Goal: Task Accomplishment & Management: Complete application form

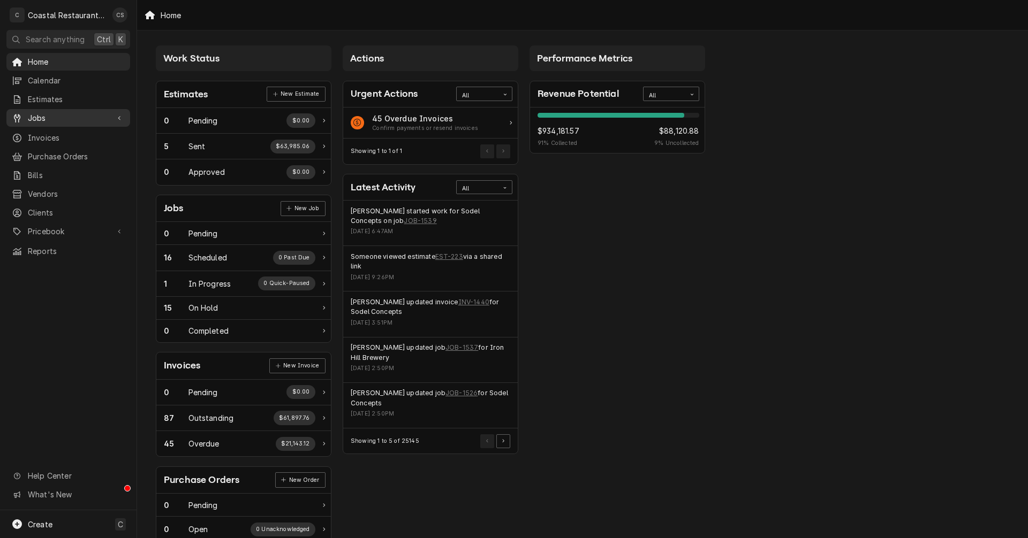
click at [67, 117] on span "Jobs" at bounding box center [68, 117] width 81 height 11
click at [63, 131] on span "Jobs" at bounding box center [76, 136] width 97 height 11
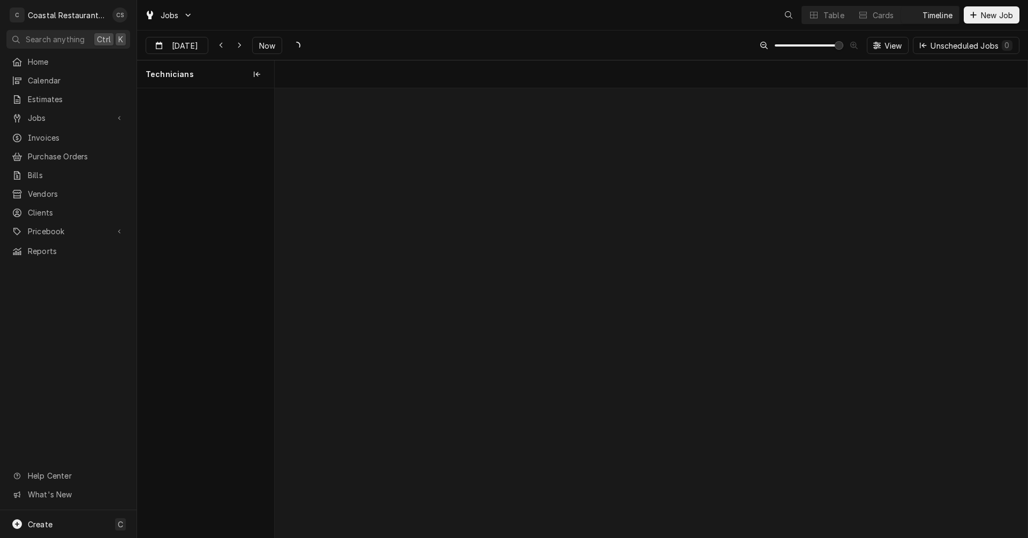
scroll to position [0, 14936]
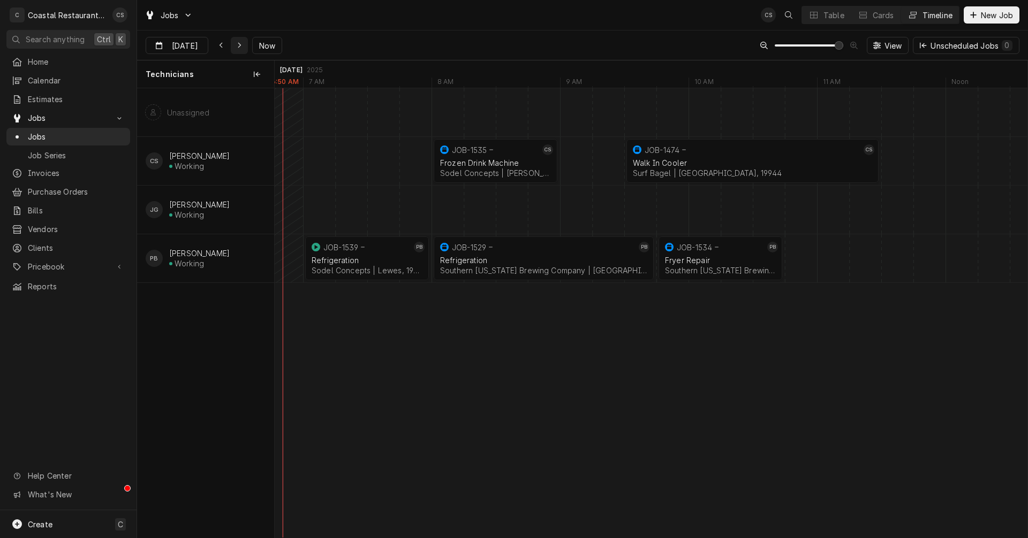
click at [239, 42] on icon "Dynamic Content Wrapper" at bounding box center [239, 45] width 5 height 7
type input "Aug 14"
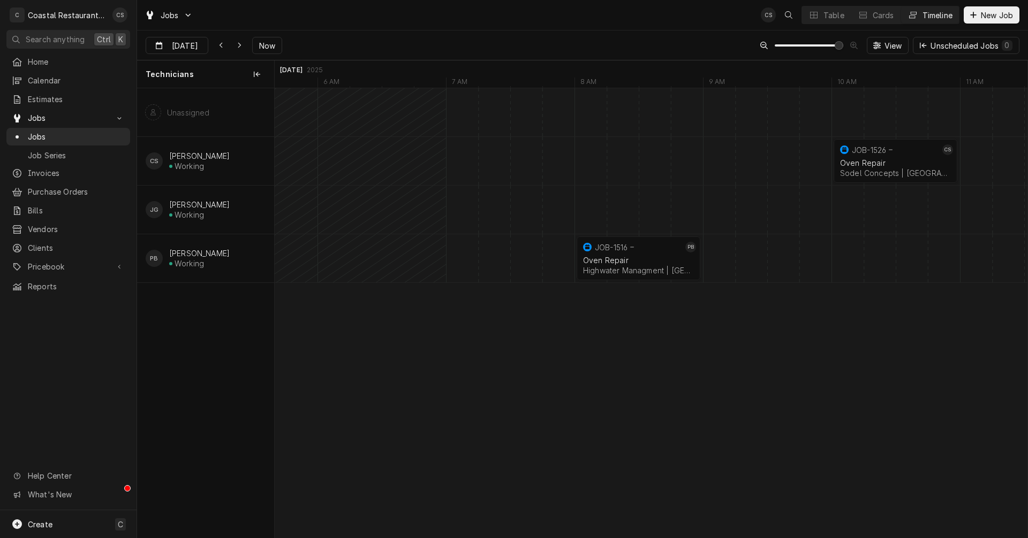
scroll to position [0, 0]
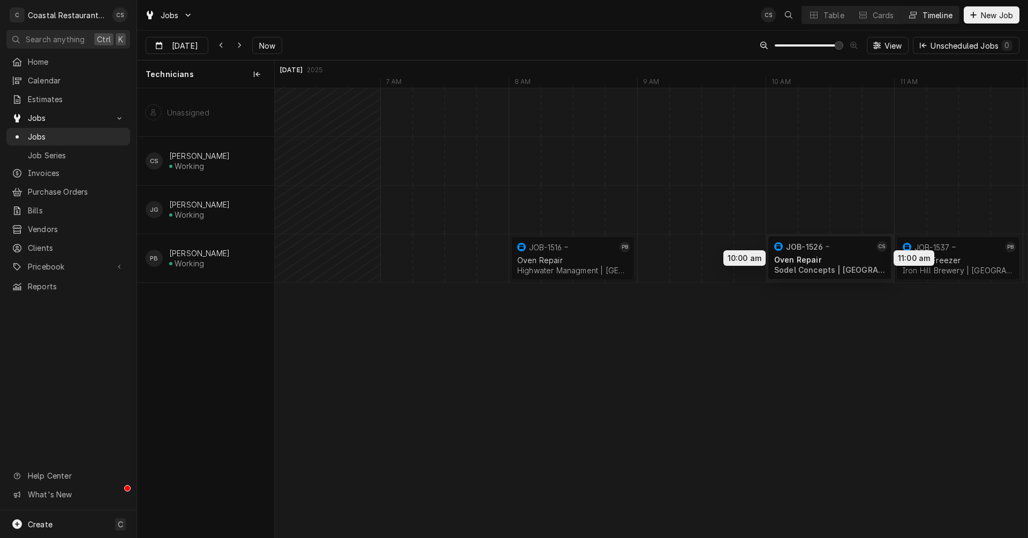
drag, startPoint x: 810, startPoint y: 154, endPoint x: 799, endPoint y: 251, distance: 97.5
click at [799, 251] on div "11:00 AM 12:00 PM JOB-1537 PB Walk In Freezer Iron Hill Brewery | Rehoboth Beac…" at bounding box center [651, 313] width 753 height 450
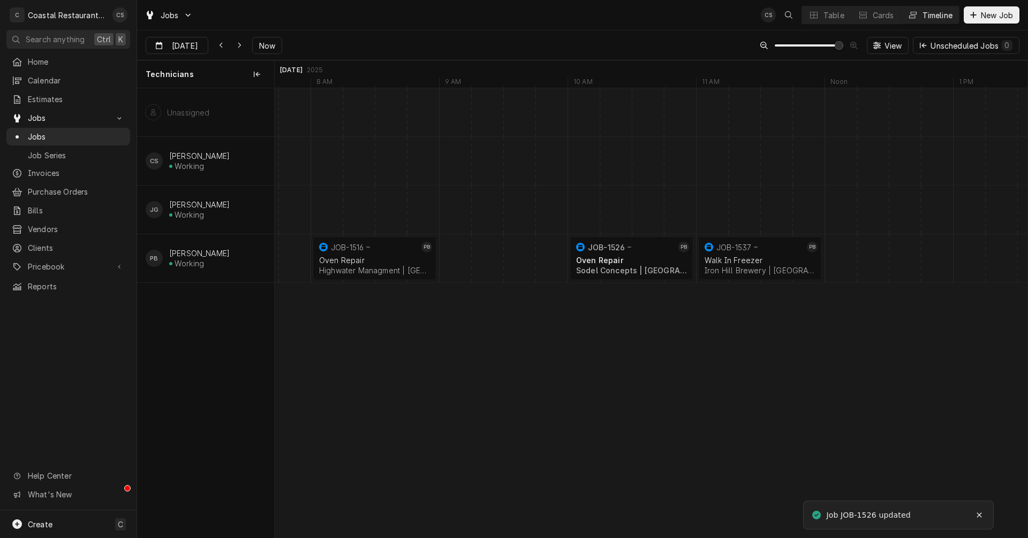
scroll to position [0, 18184]
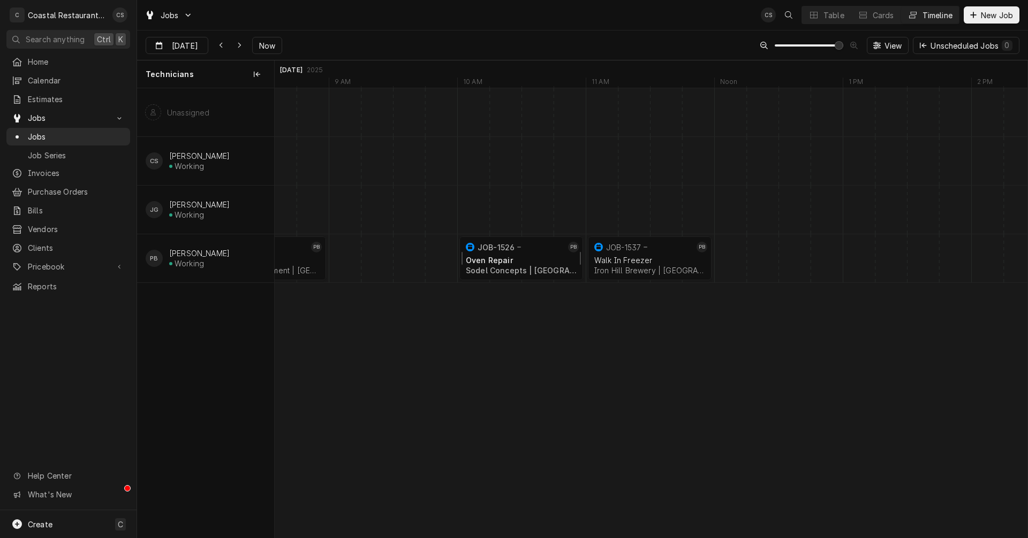
click at [506, 255] on div "Oven Repair Sodel Concepts | Rehoboth Beach, 19971" at bounding box center [520, 266] width 115 height 24
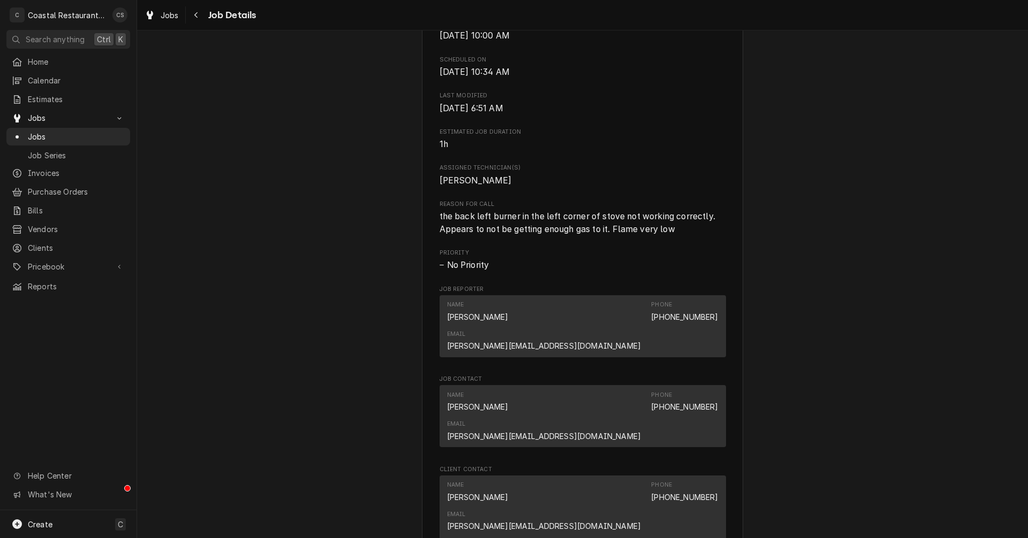
scroll to position [535, 0]
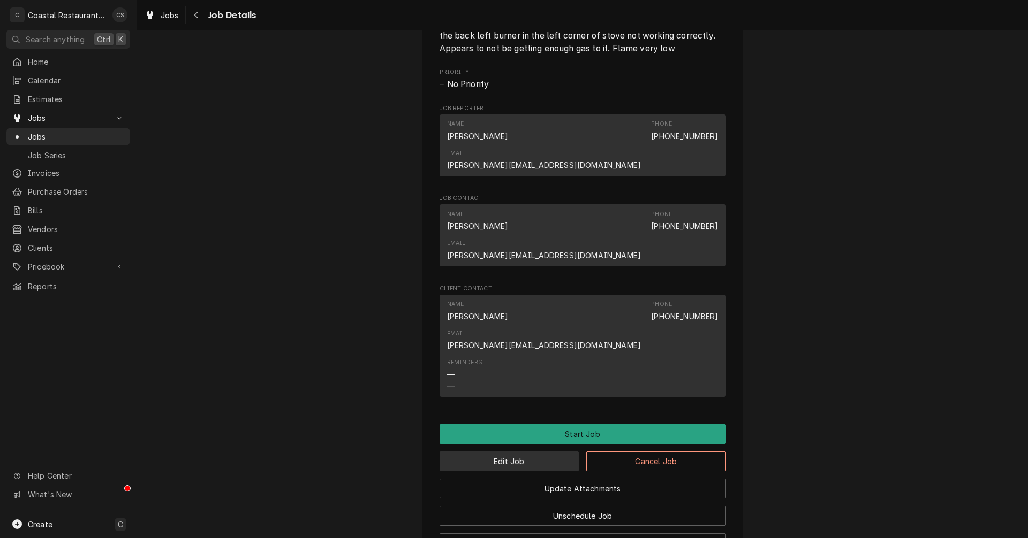
click at [512, 452] on button "Edit Job" at bounding box center [509, 462] width 140 height 20
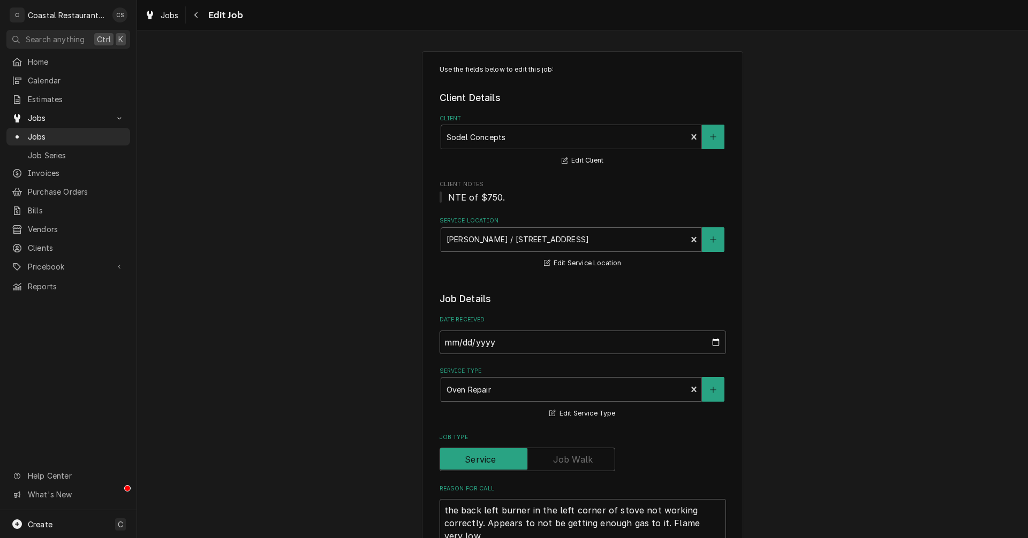
type textarea "x"
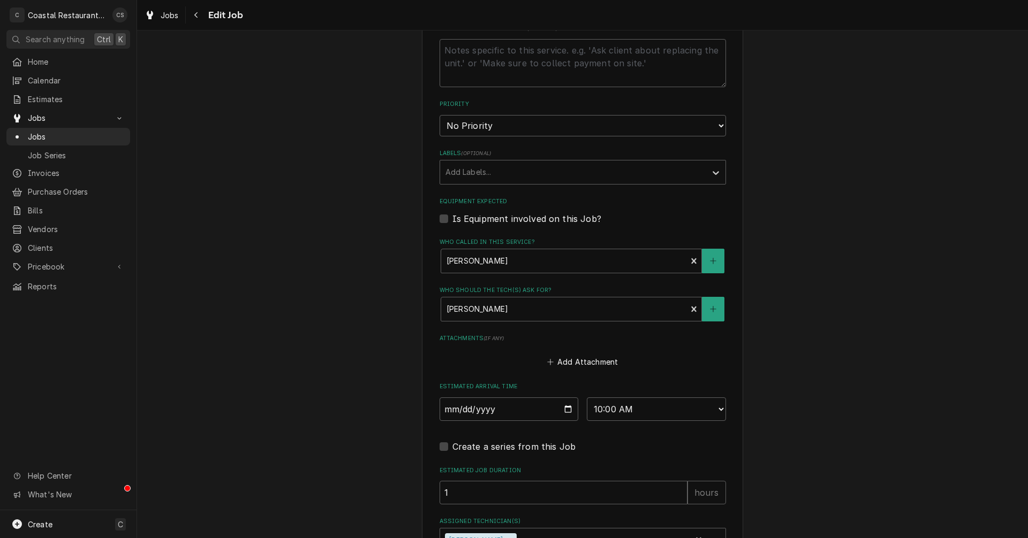
scroll to position [589, 0]
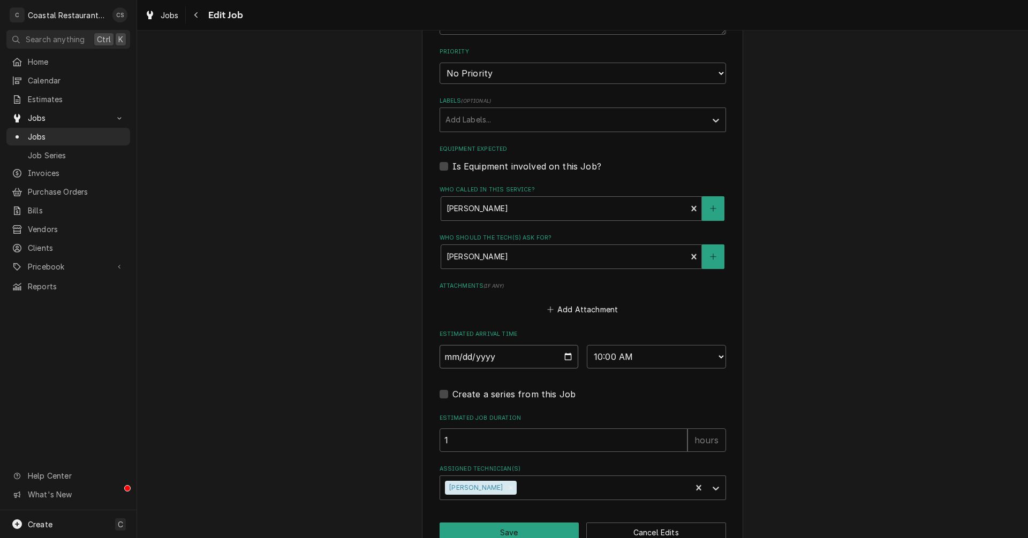
click at [566, 356] on input "2025-08-14" at bounding box center [508, 357] width 139 height 24
type input "2025-08-13"
type textarea "x"
click at [613, 355] on select "AM / PM 6:00 AM 6:15 AM 6:30 AM 6:45 AM 7:00 AM 7:15 AM 7:30 AM 7:45 AM 8:00 AM…" at bounding box center [656, 357] width 139 height 24
select select "12:00:00"
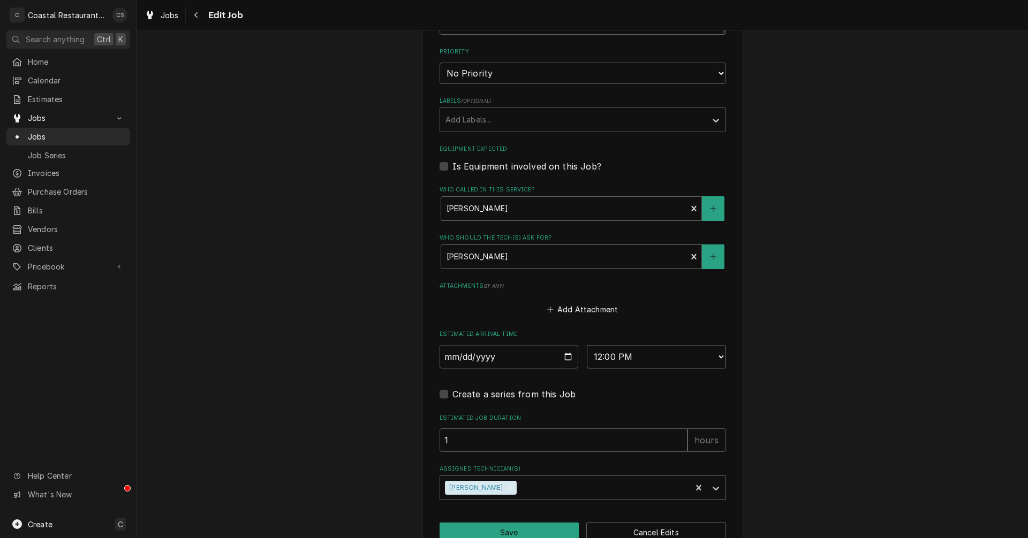
click at [587, 345] on select "AM / PM 6:00 AM 6:15 AM 6:30 AM 6:45 AM 7:00 AM 7:15 AM 7:30 AM 7:45 AM 8:00 AM…" at bounding box center [656, 357] width 139 height 24
click at [462, 442] on input "1" at bounding box center [563, 441] width 248 height 24
click at [526, 530] on button "Save" at bounding box center [509, 533] width 140 height 20
type textarea "x"
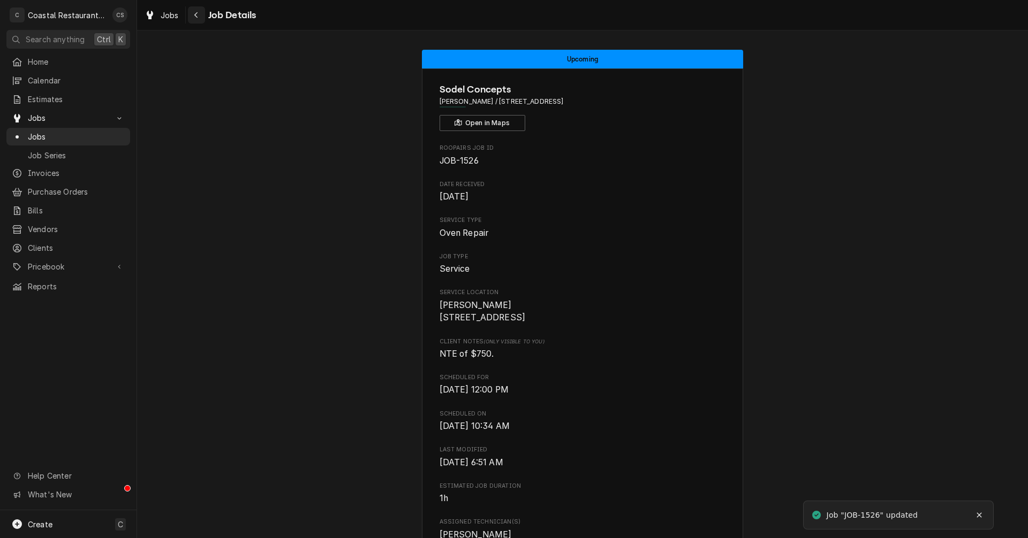
click at [196, 12] on icon "Navigate back" at bounding box center [196, 14] width 5 height 7
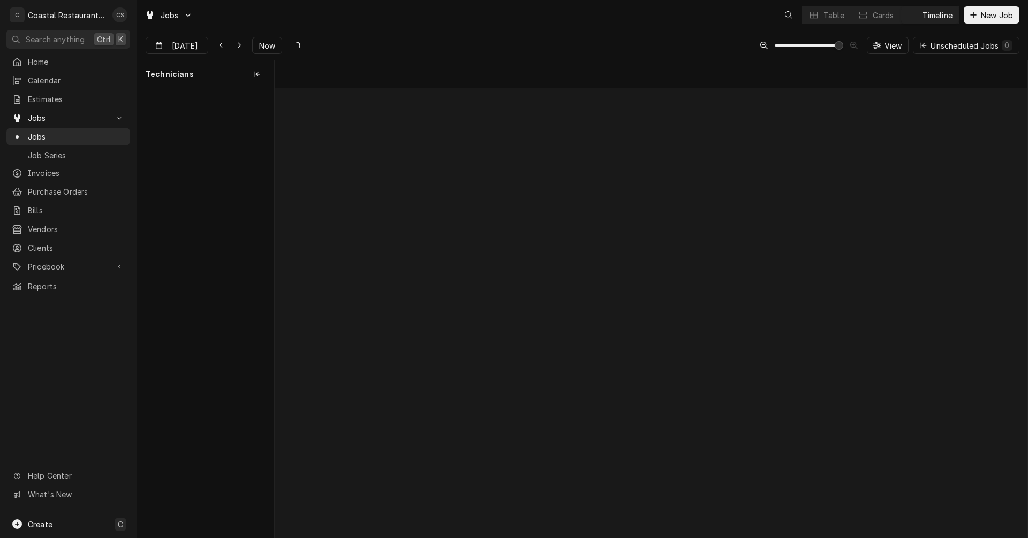
scroll to position [0, 14911]
click at [222, 43] on icon "Dynamic Content Wrapper" at bounding box center [221, 45] width 5 height 7
type input "Aug 13"
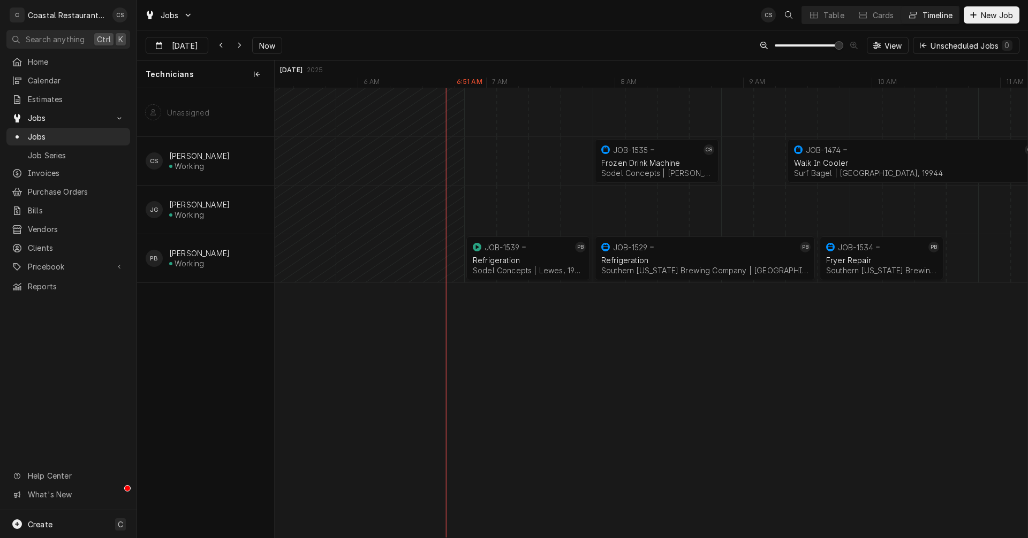
scroll to position [0, 0]
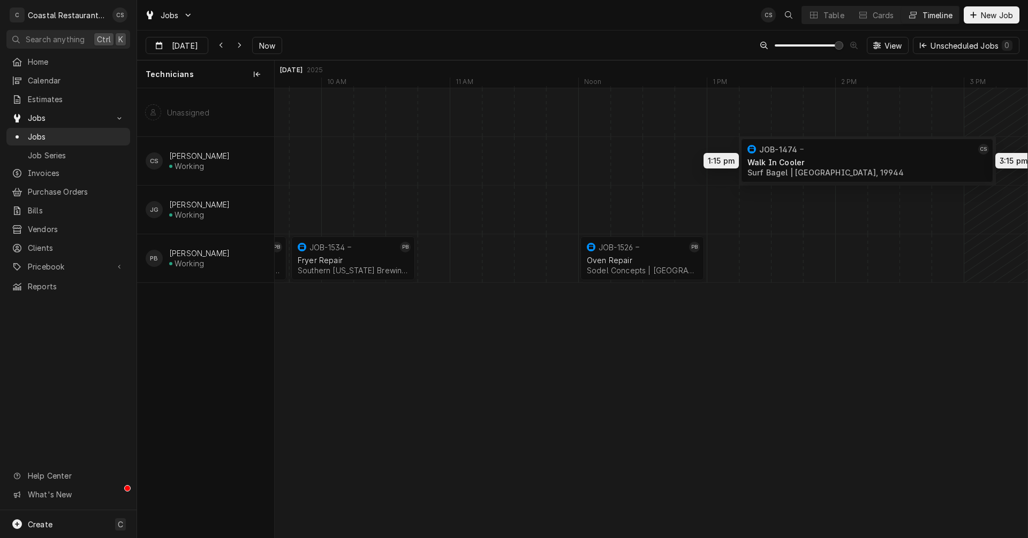
drag, startPoint x: 434, startPoint y: 159, endPoint x: 920, endPoint y: 158, distance: 486.0
click at [920, 158] on div "9:45 AM 10:45 AM JOB-1534 PB Fryer Repair Southern Delaware Brewing Company | O…" at bounding box center [651, 313] width 753 height 450
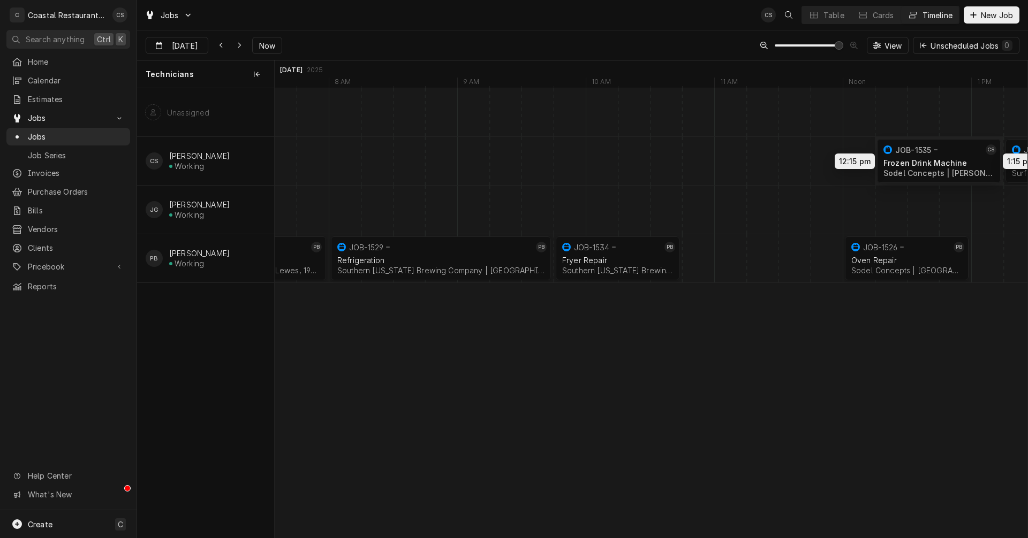
drag, startPoint x: 400, startPoint y: 157, endPoint x: 940, endPoint y: 157, distance: 540.6
click at [940, 157] on div "12:00 PM 1:00 PM JOB-1526 PB Oven Repair Sodel Concepts | Rehoboth Beach, 19971…" at bounding box center [651, 313] width 753 height 450
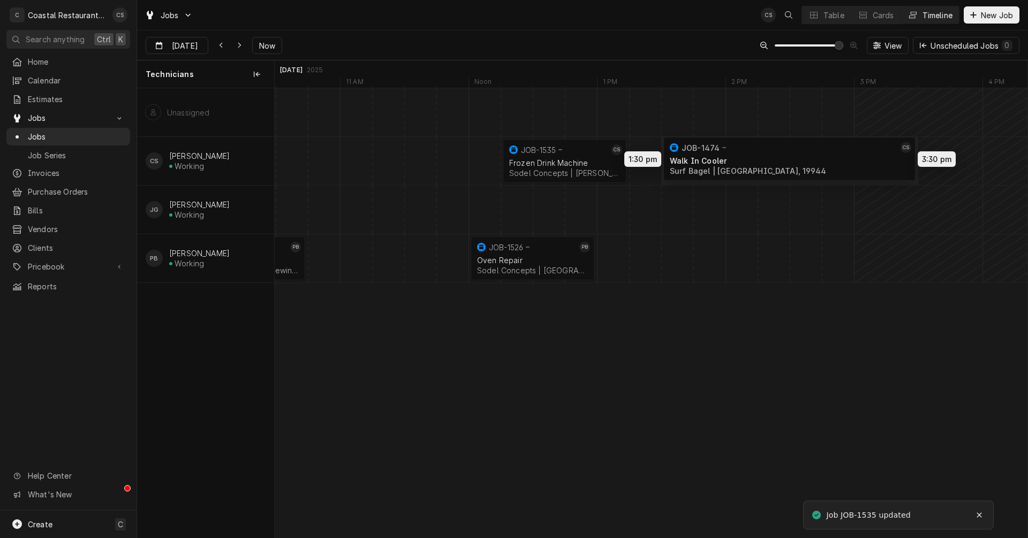
drag, startPoint x: 733, startPoint y: 166, endPoint x: 747, endPoint y: 165, distance: 13.4
click at [747, 165] on div "9:45 AM 10:45 AM JOB-1534 PB Fryer Repair Southern Delaware Brewing Company | O…" at bounding box center [651, 313] width 753 height 450
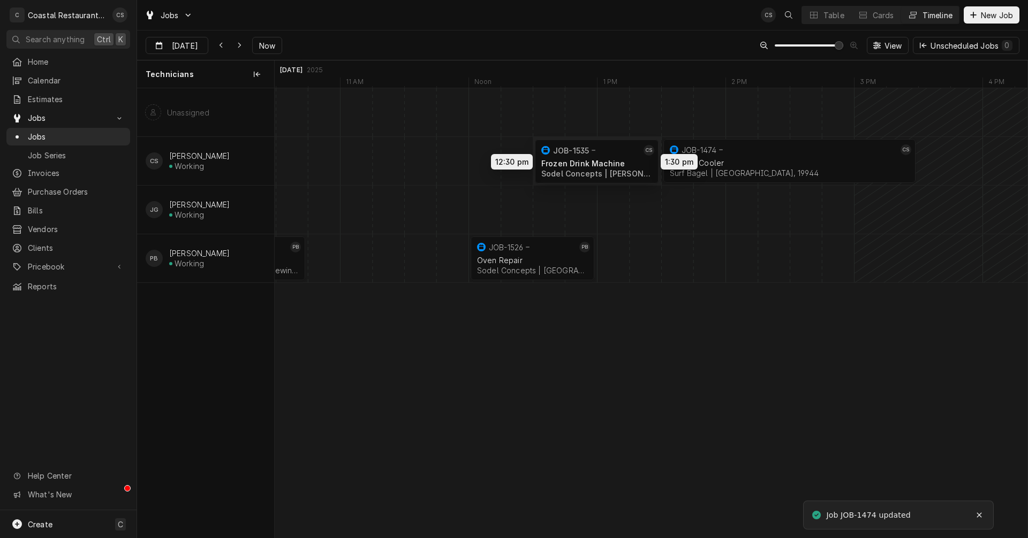
drag, startPoint x: 598, startPoint y: 160, endPoint x: 624, endPoint y: 161, distance: 25.7
click at [624, 161] on div "9:45 AM 10:45 AM JOB-1534 PB Fryer Repair Southern Delaware Brewing Company | O…" at bounding box center [651, 313] width 753 height 450
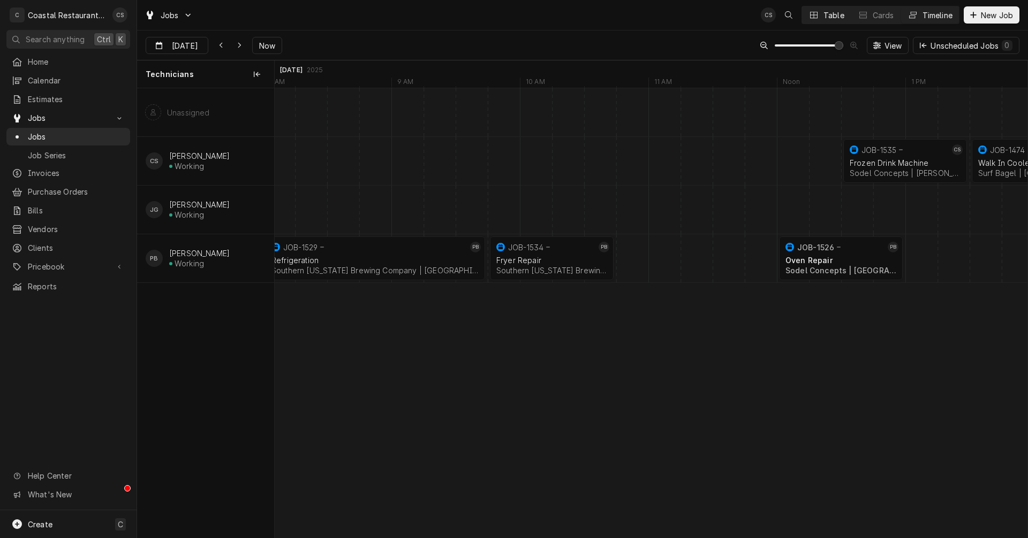
click at [823, 18] on div "Table" at bounding box center [833, 15] width 21 height 11
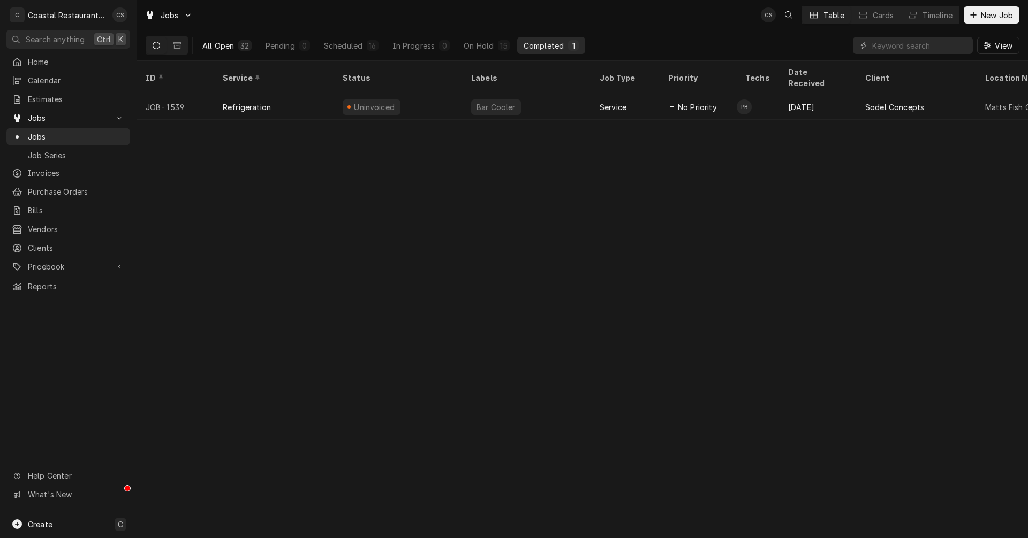
click at [225, 44] on div "All Open" at bounding box center [218, 45] width 32 height 11
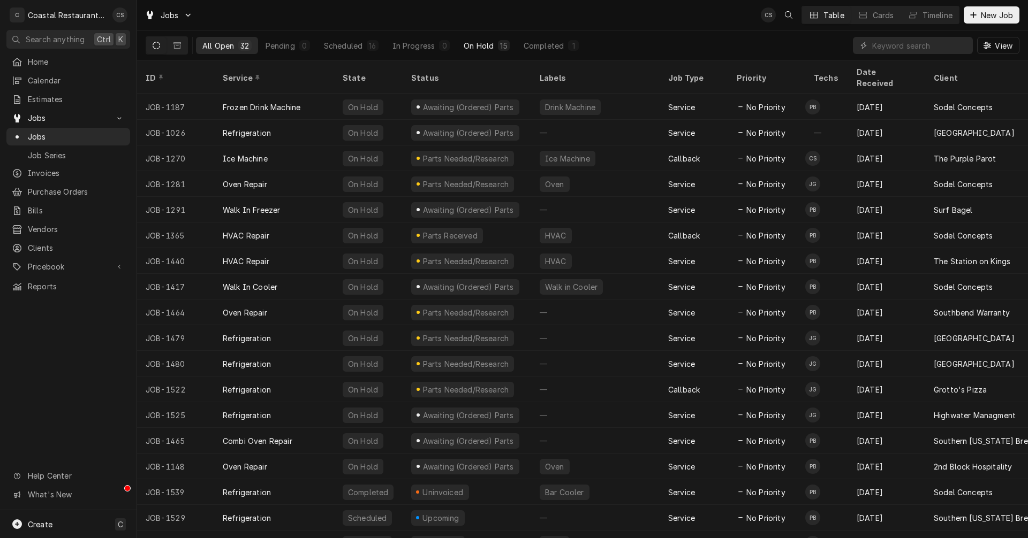
click at [487, 44] on div "On Hold" at bounding box center [478, 45] width 30 height 11
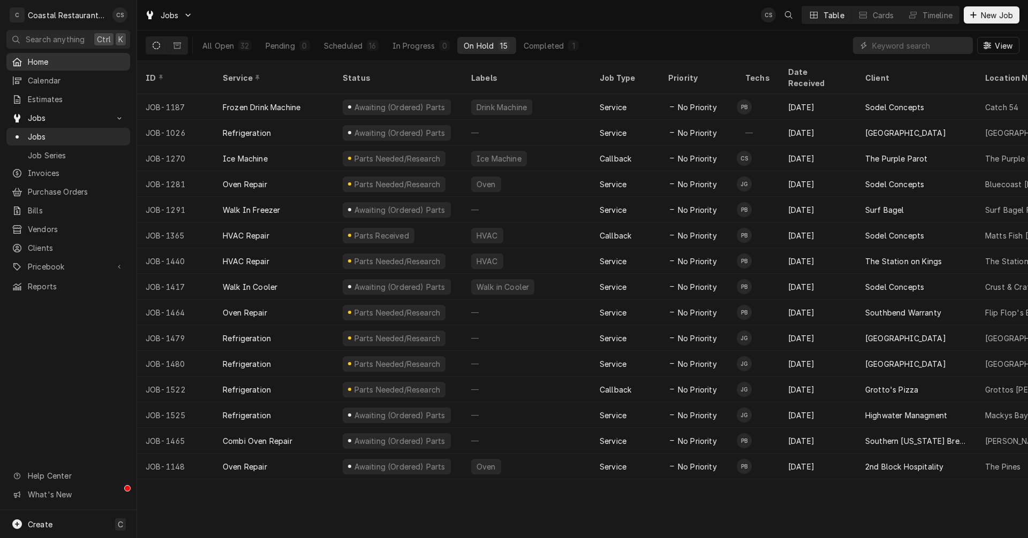
click at [33, 60] on span "Home" at bounding box center [76, 61] width 97 height 11
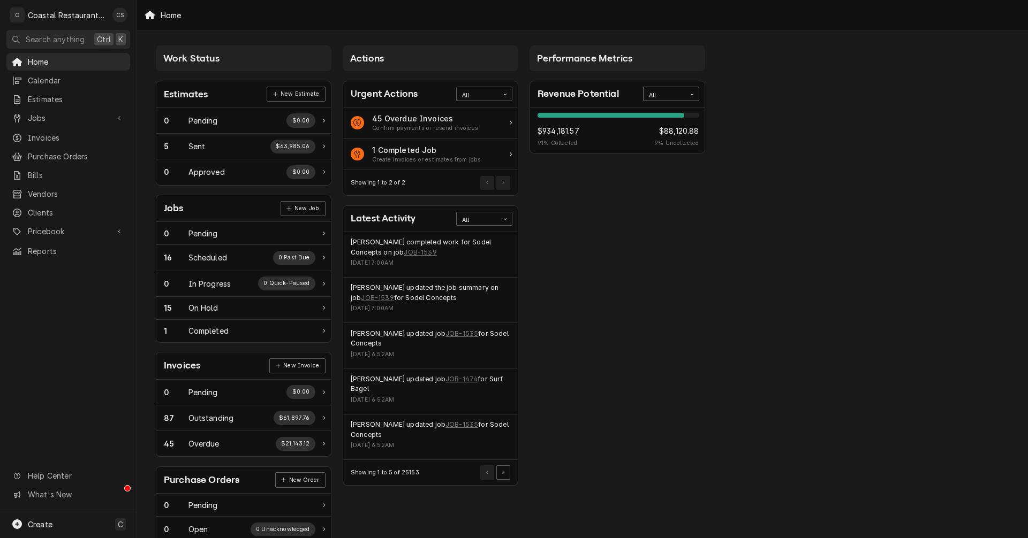
click at [662, 92] on div "All" at bounding box center [664, 96] width 31 height 9
click at [661, 170] on div "This Year" at bounding box center [670, 170] width 55 height 12
click at [37, 114] on span "Jobs" at bounding box center [68, 117] width 81 height 11
click at [39, 133] on span "Jobs" at bounding box center [76, 136] width 97 height 11
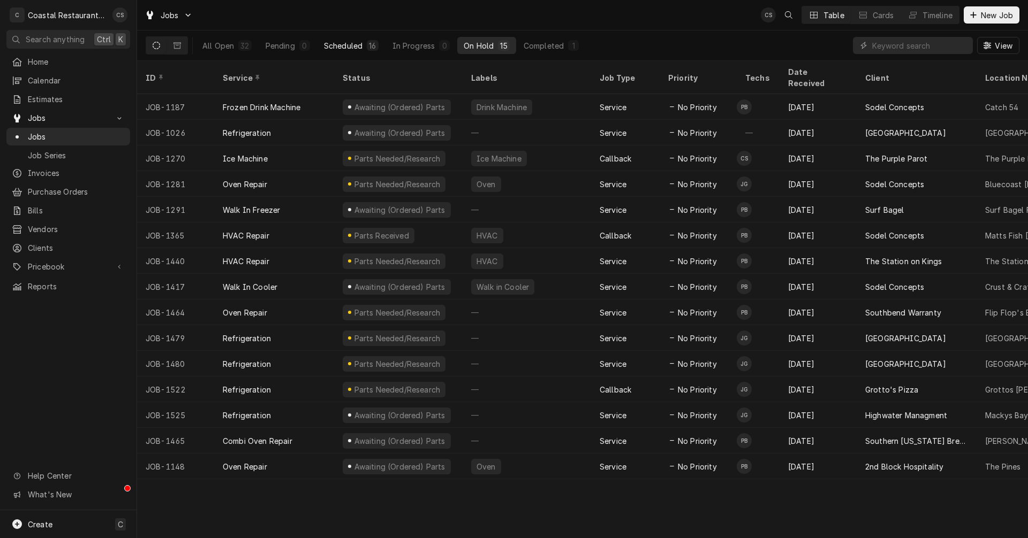
click at [342, 43] on div "Scheduled" at bounding box center [343, 45] width 39 height 11
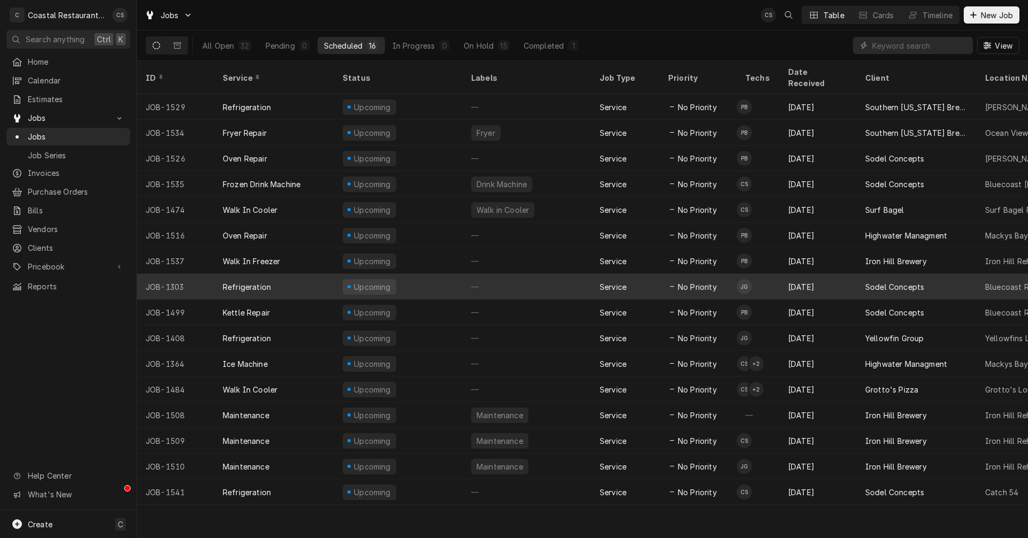
click at [916, 282] on div "Sodel Concepts" at bounding box center [894, 287] width 59 height 11
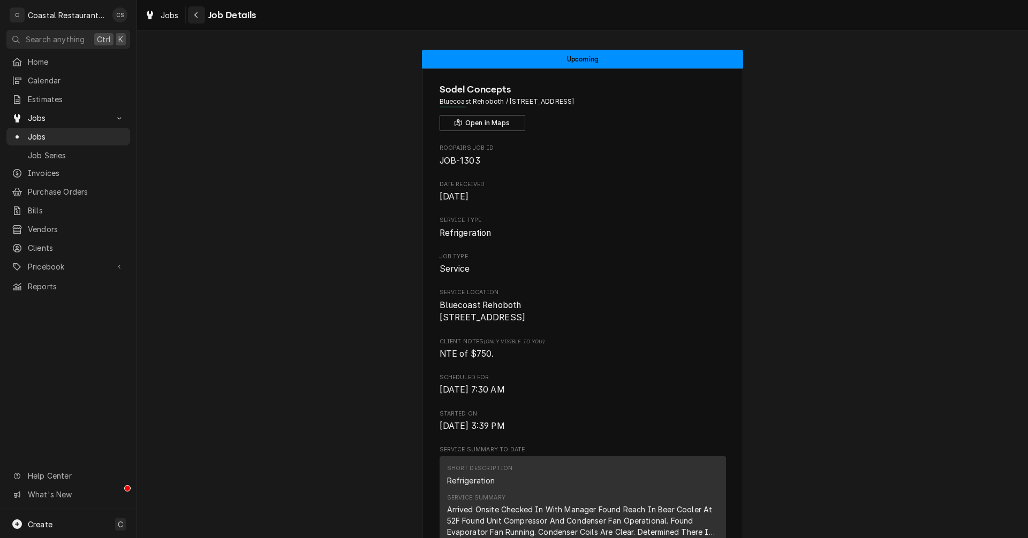
click at [195, 18] on icon "Navigate back" at bounding box center [196, 14] width 5 height 7
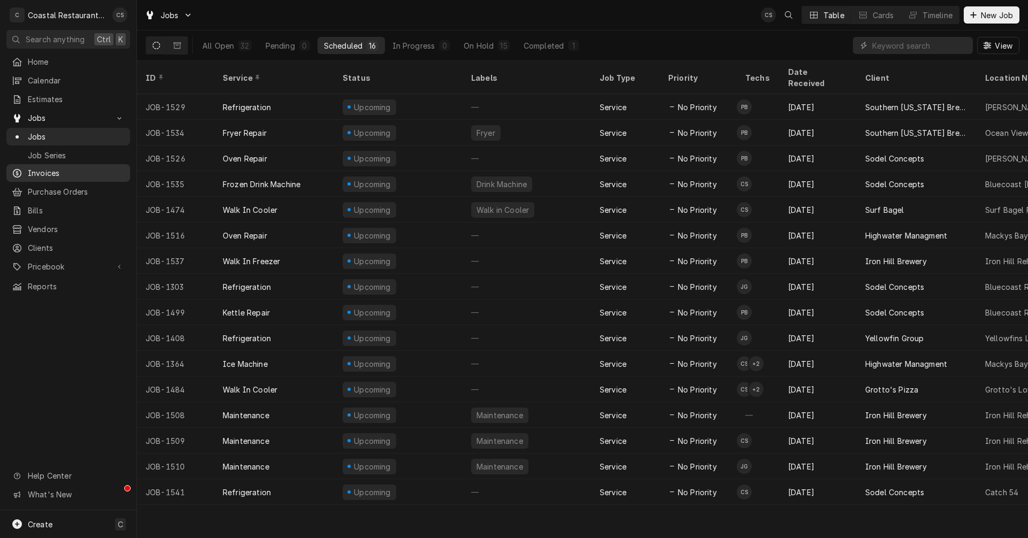
click at [48, 168] on span "Invoices" at bounding box center [76, 173] width 97 height 11
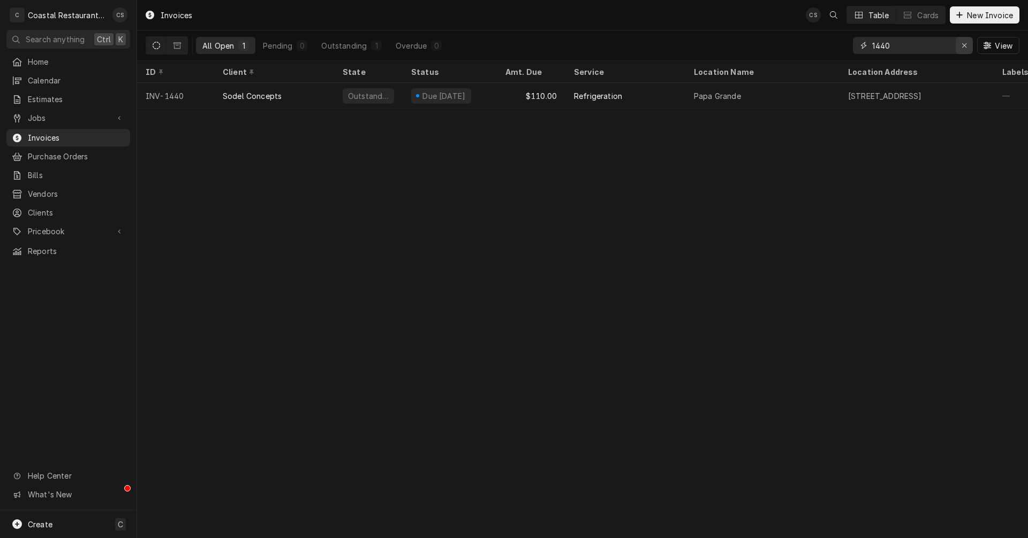
click at [961, 44] on icon "Erase input" at bounding box center [964, 45] width 6 height 7
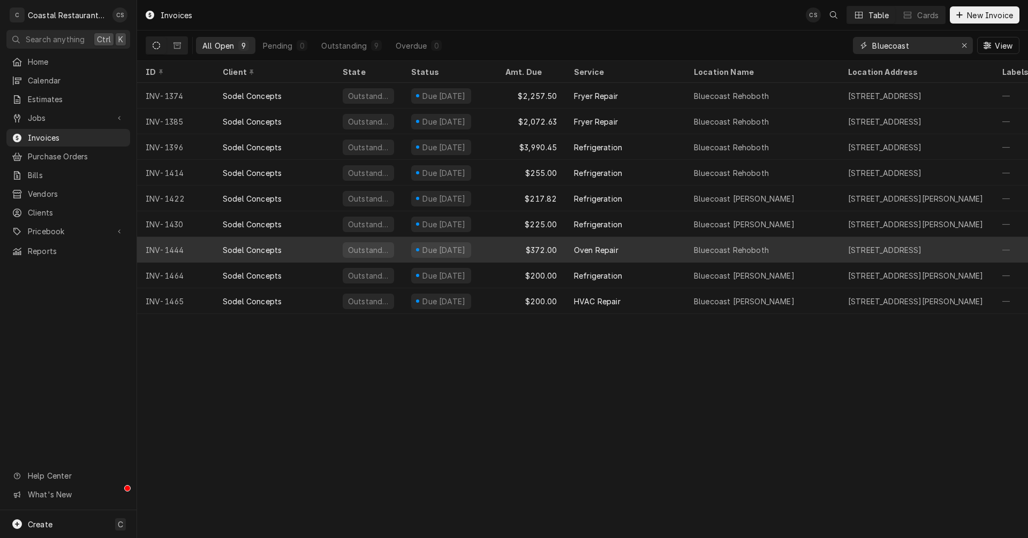
type input "Bluecoast"
click at [293, 248] on div "Sodel Concepts" at bounding box center [274, 250] width 120 height 26
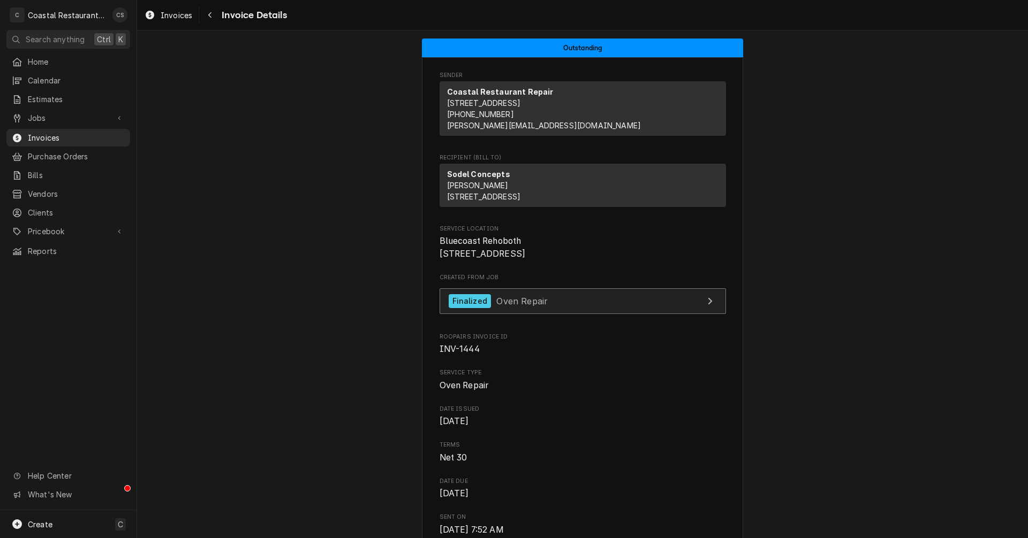
click at [526, 306] on span "Oven Repair" at bounding box center [521, 300] width 51 height 11
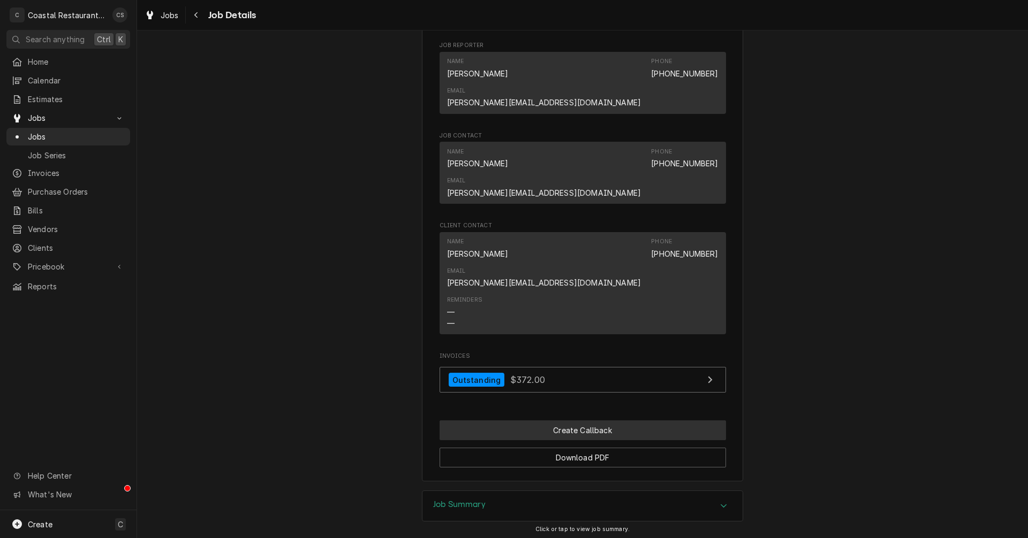
scroll to position [651, 0]
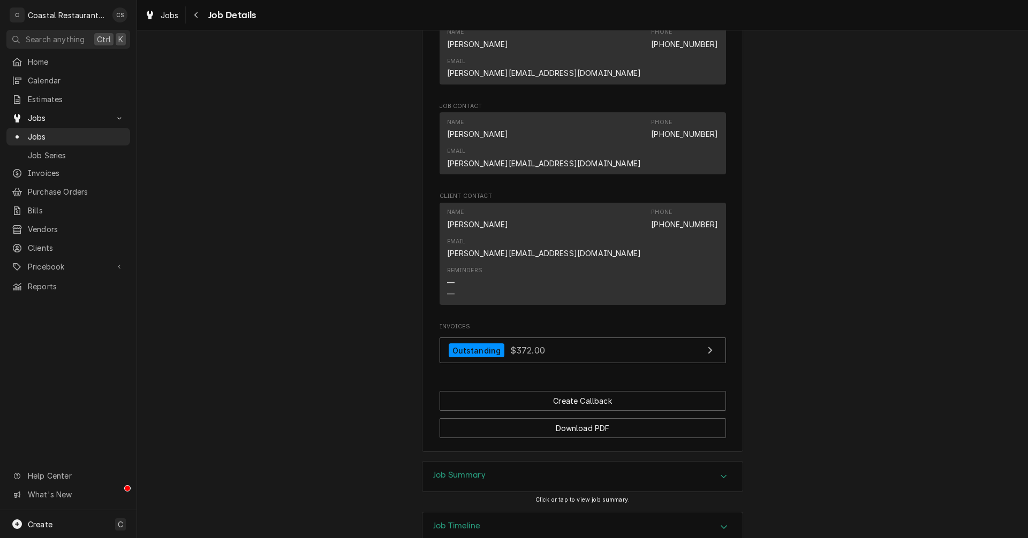
click at [465, 470] on h3 "Job Summary" at bounding box center [459, 475] width 52 height 10
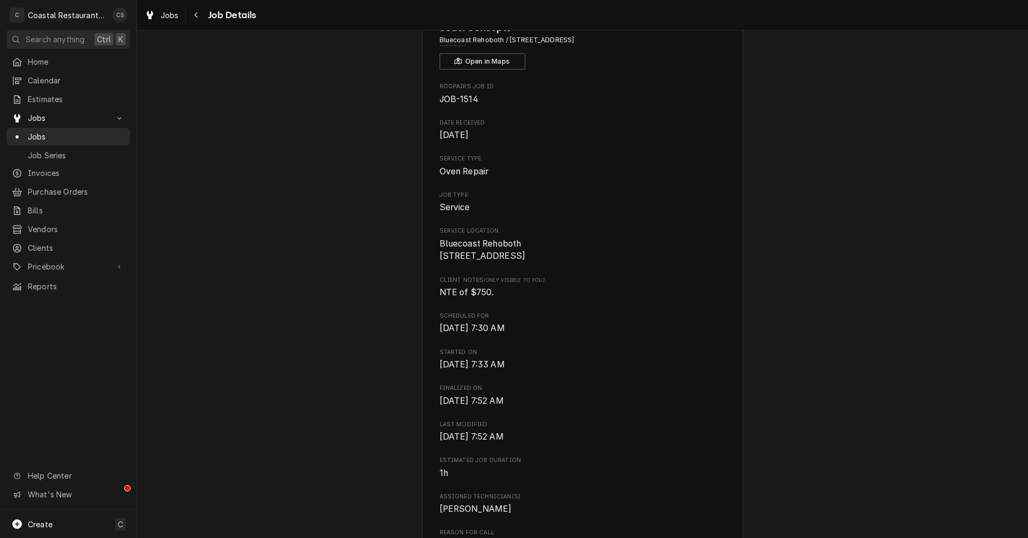
scroll to position [0, 0]
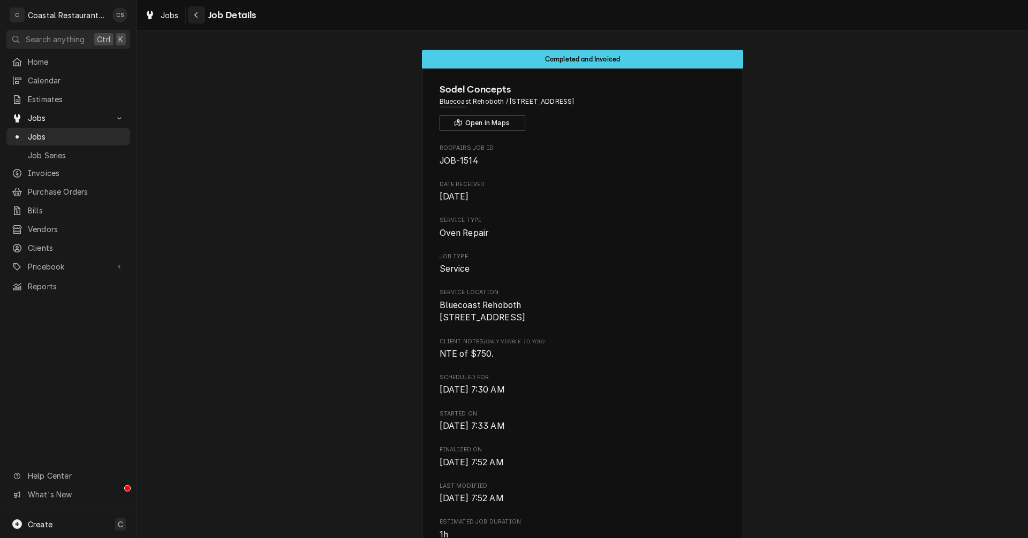
click at [194, 13] on icon "Navigate back" at bounding box center [196, 14] width 5 height 7
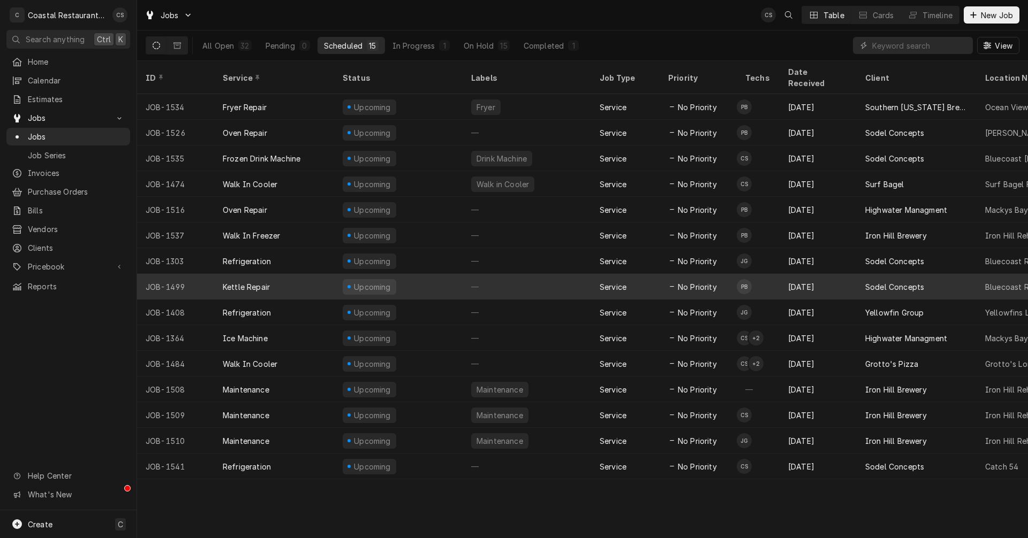
click at [272, 274] on div "Kettle Repair" at bounding box center [274, 287] width 120 height 26
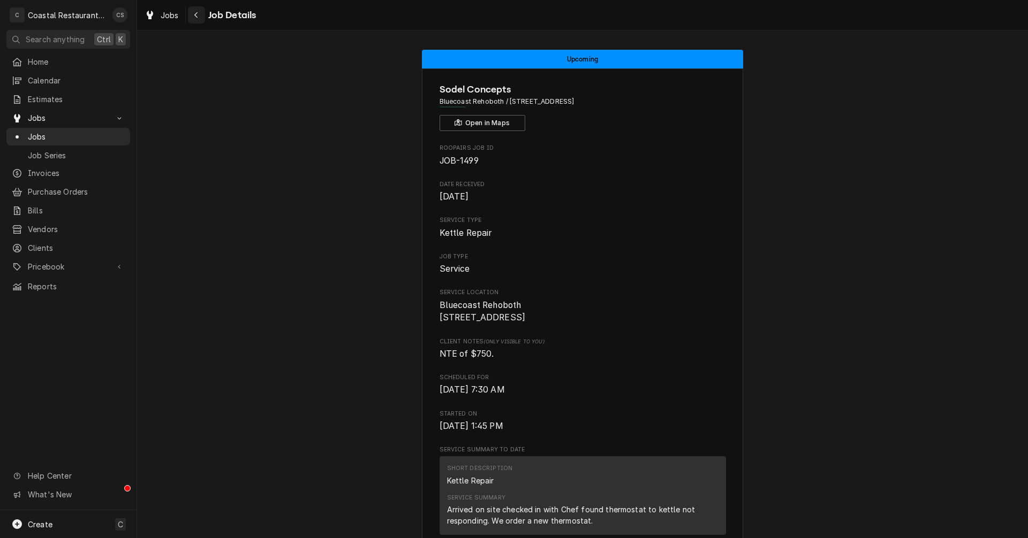
click at [199, 16] on div "Navigate back" at bounding box center [196, 15] width 11 height 11
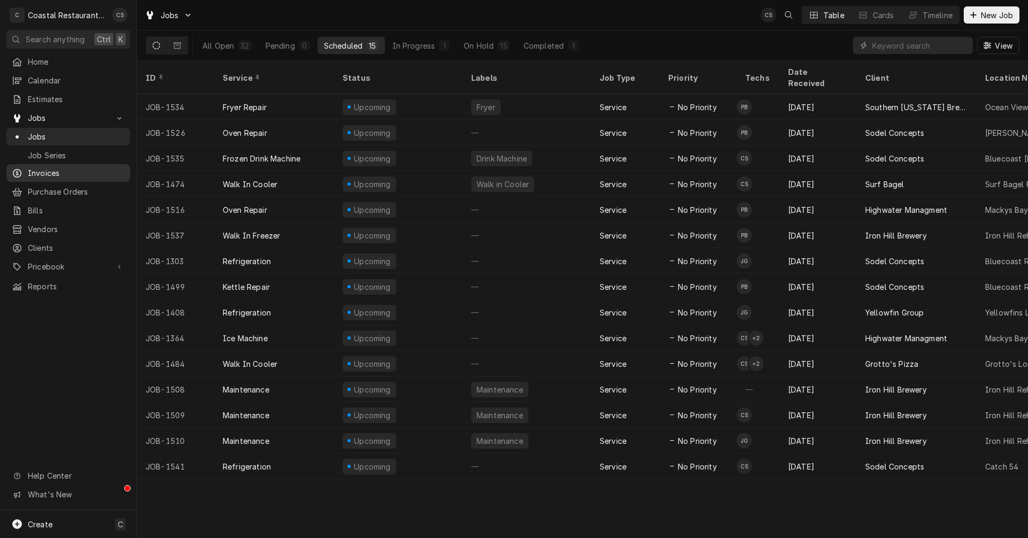
click at [52, 168] on span "Invoices" at bounding box center [76, 173] width 97 height 11
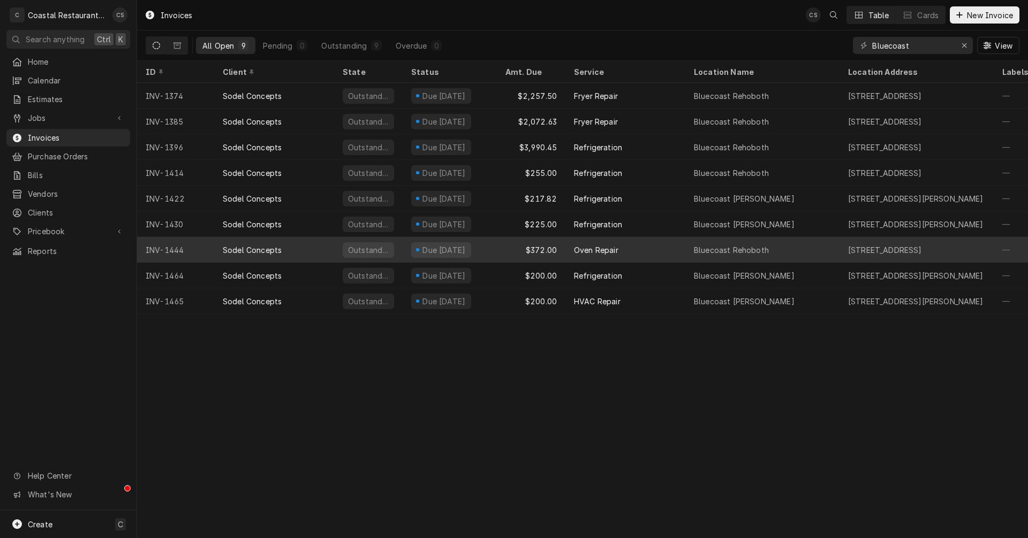
click at [296, 249] on div "Sodel Concepts" at bounding box center [274, 250] width 120 height 26
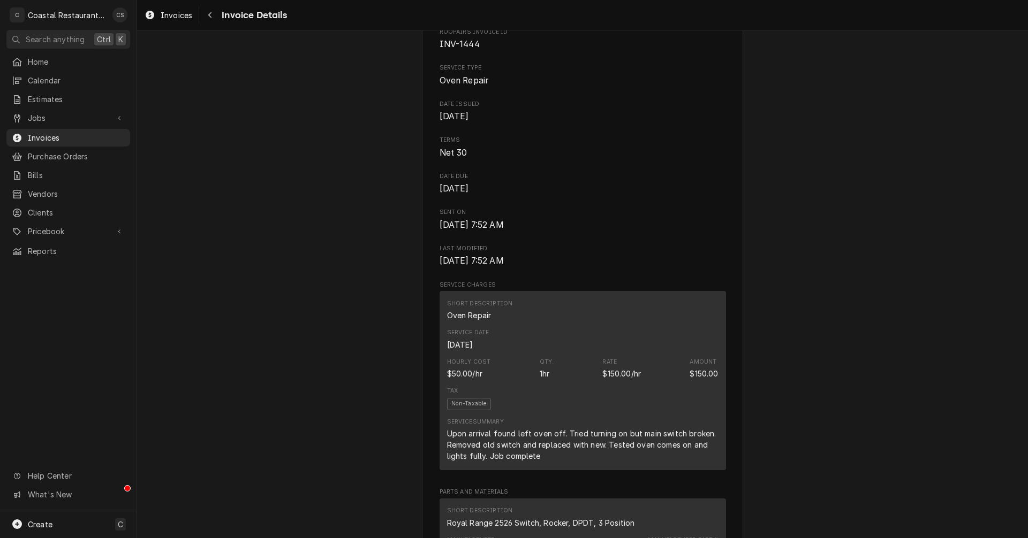
scroll to position [91, 0]
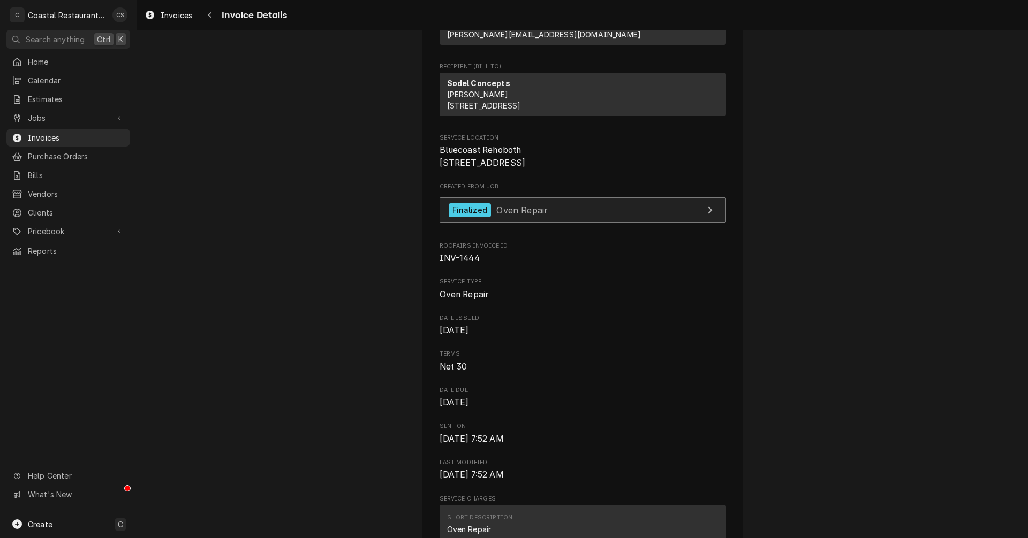
click at [523, 215] on span "Oven Repair" at bounding box center [521, 209] width 51 height 11
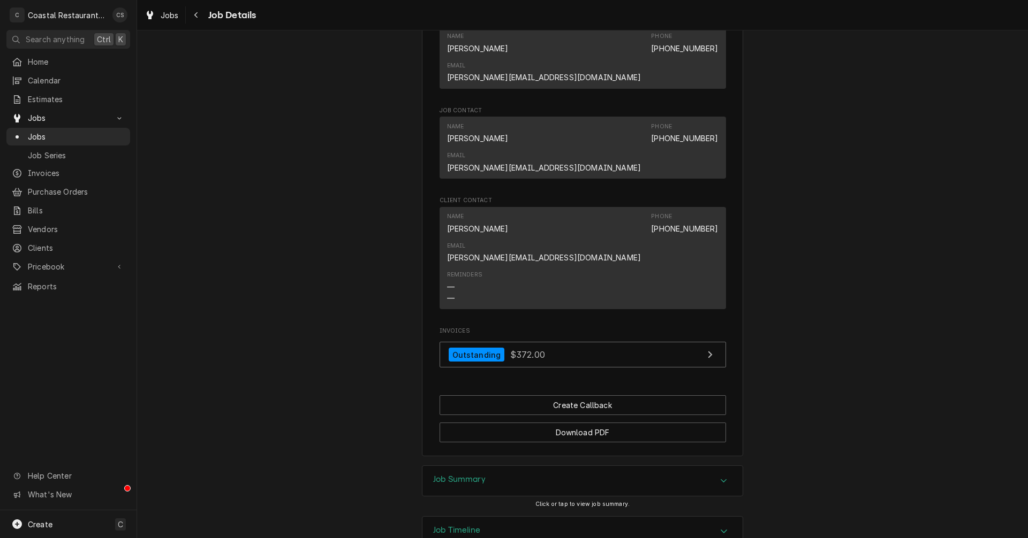
scroll to position [651, 0]
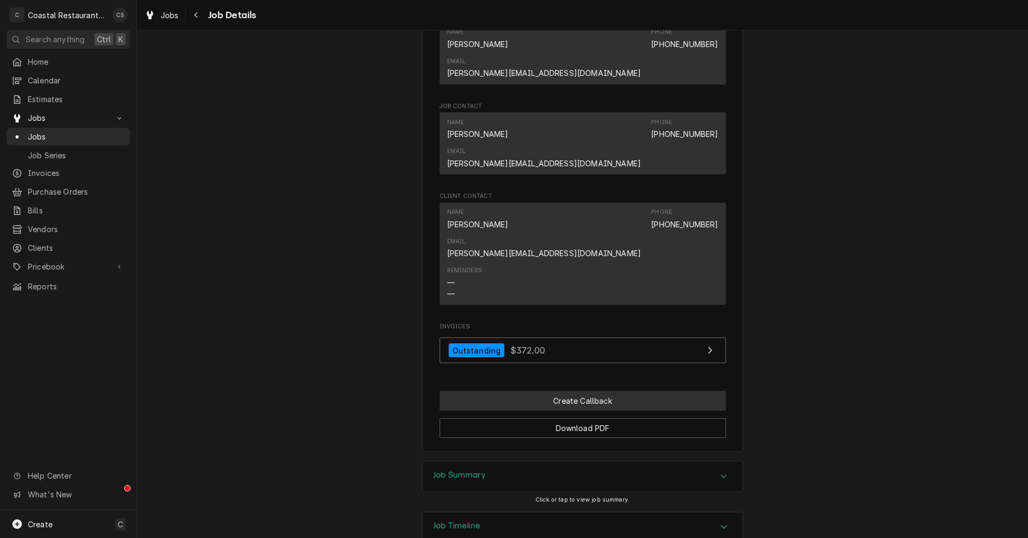
click at [571, 391] on button "Create Callback" at bounding box center [582, 401] width 286 height 20
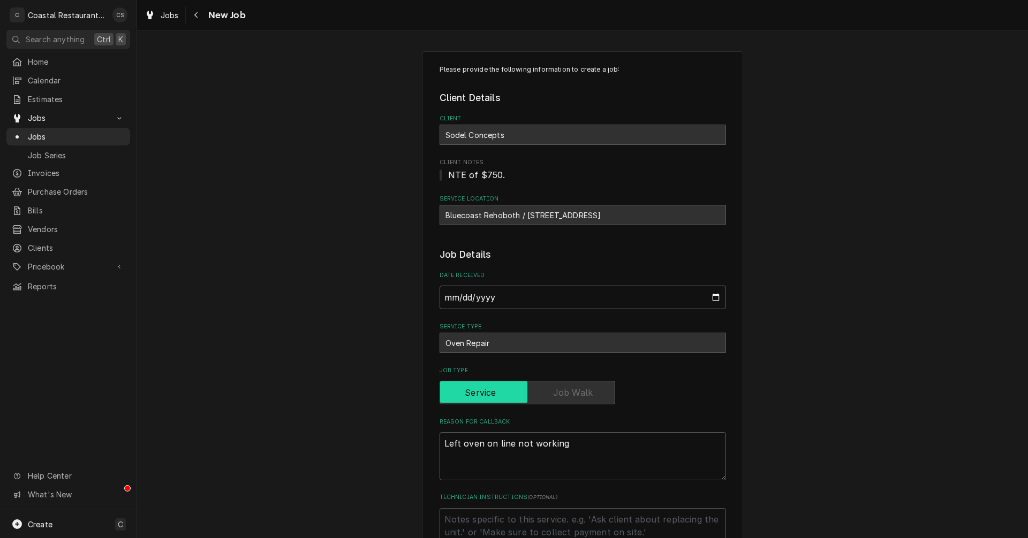
type textarea "x"
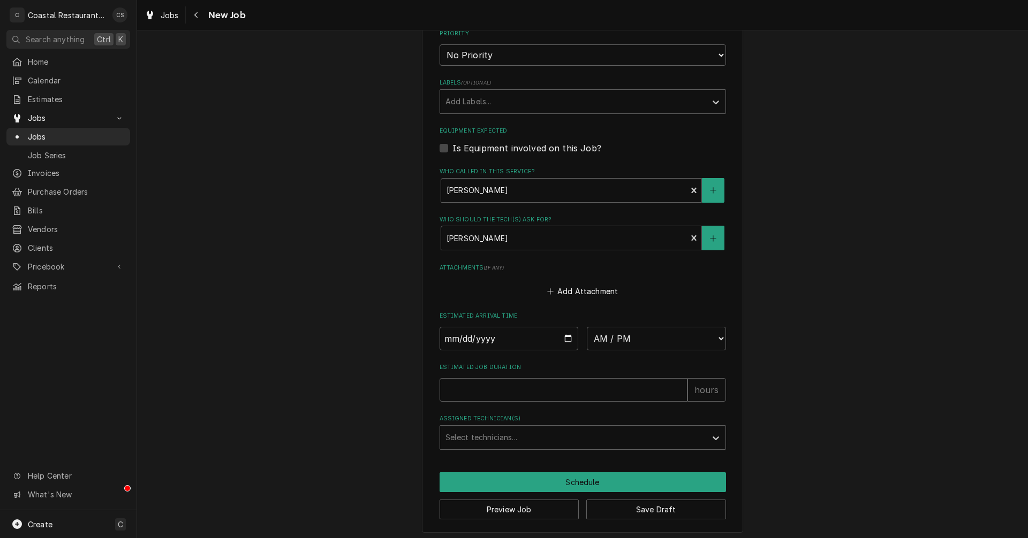
scroll to position [544, 0]
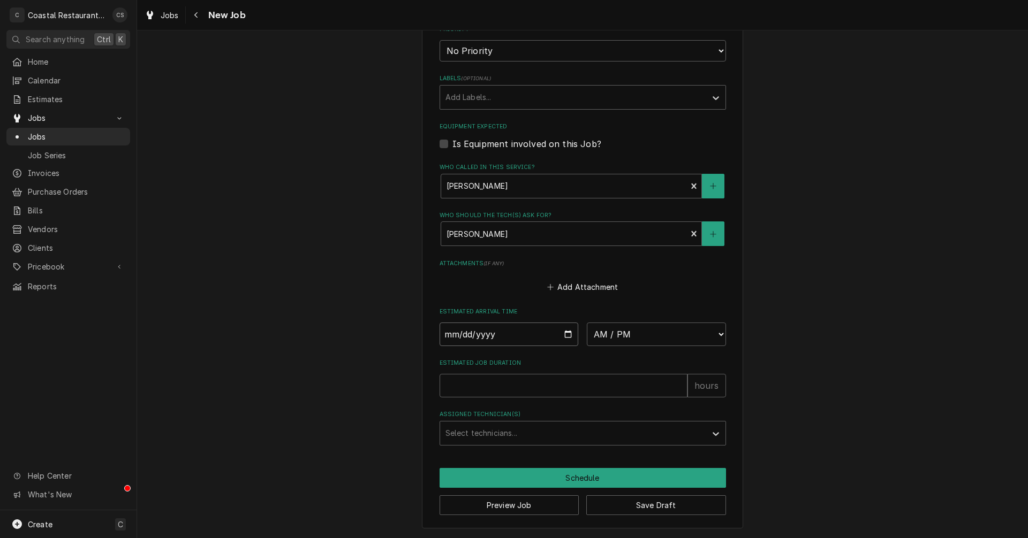
click at [566, 335] on input "Date" at bounding box center [508, 335] width 139 height 24
type input "[DATE]"
type textarea "x"
click at [606, 335] on select "AM / PM 6:00 AM 6:15 AM 6:30 AM 6:45 AM 7:00 AM 7:15 AM 7:30 AM 7:45 AM 8:00 AM…" at bounding box center [656, 335] width 139 height 24
select select "12:00:00"
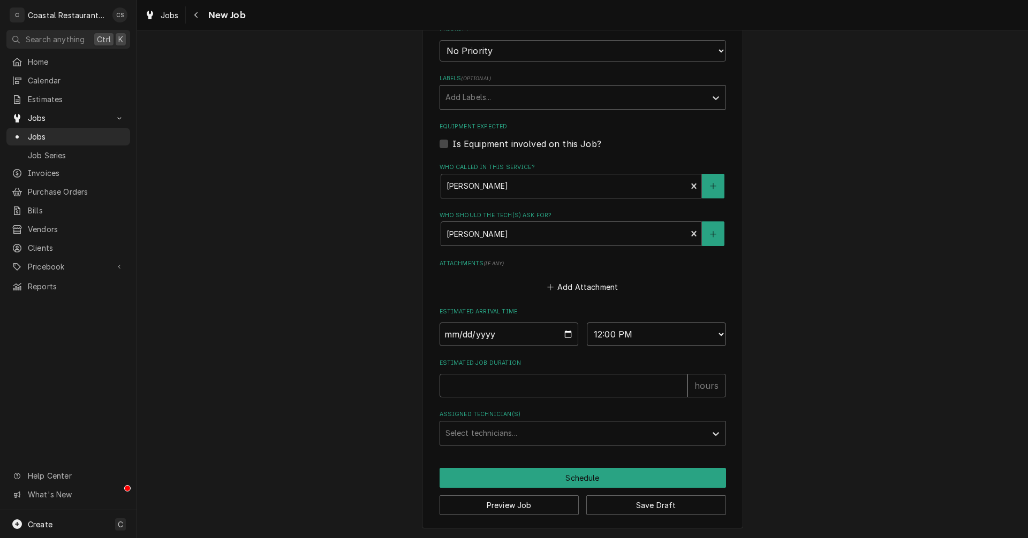
click at [587, 323] on select "AM / PM 6:00 AM 6:15 AM 6:30 AM 6:45 AM 7:00 AM 7:15 AM 7:30 AM 7:45 AM 8:00 AM…" at bounding box center [656, 335] width 139 height 24
click at [504, 388] on input "Estimated Job Duration" at bounding box center [563, 386] width 248 height 24
type textarea "x"
type input "1"
click at [492, 436] on div "Assigned Technician(s)" at bounding box center [572, 433] width 255 height 19
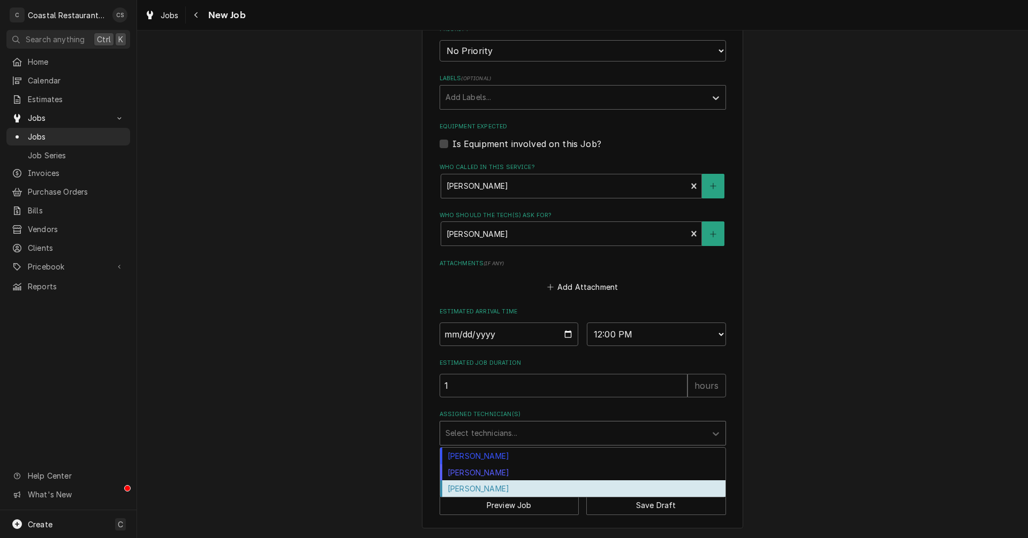
click at [485, 486] on div "[PERSON_NAME]" at bounding box center [582, 489] width 285 height 17
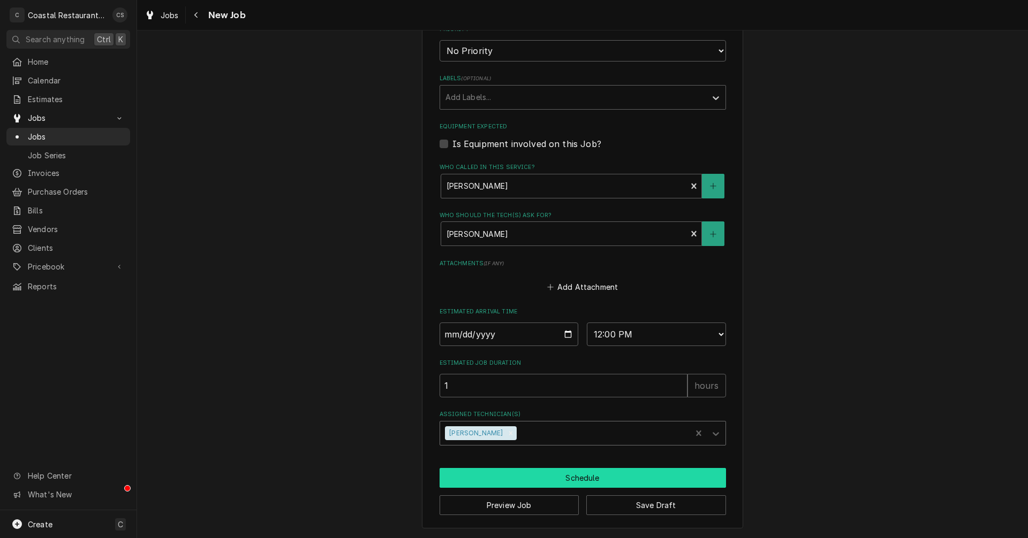
click at [533, 478] on button "Schedule" at bounding box center [582, 478] width 286 height 20
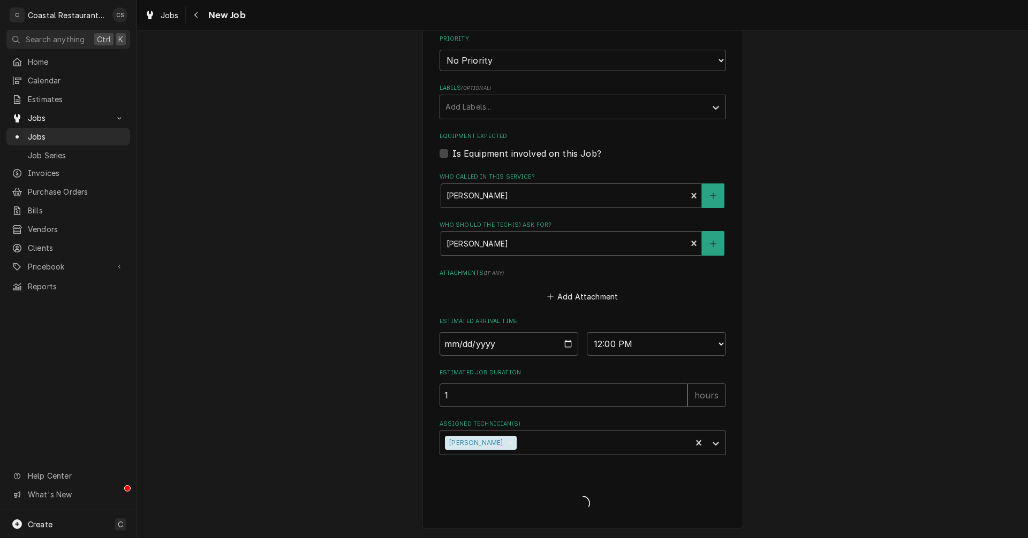
type textarea "x"
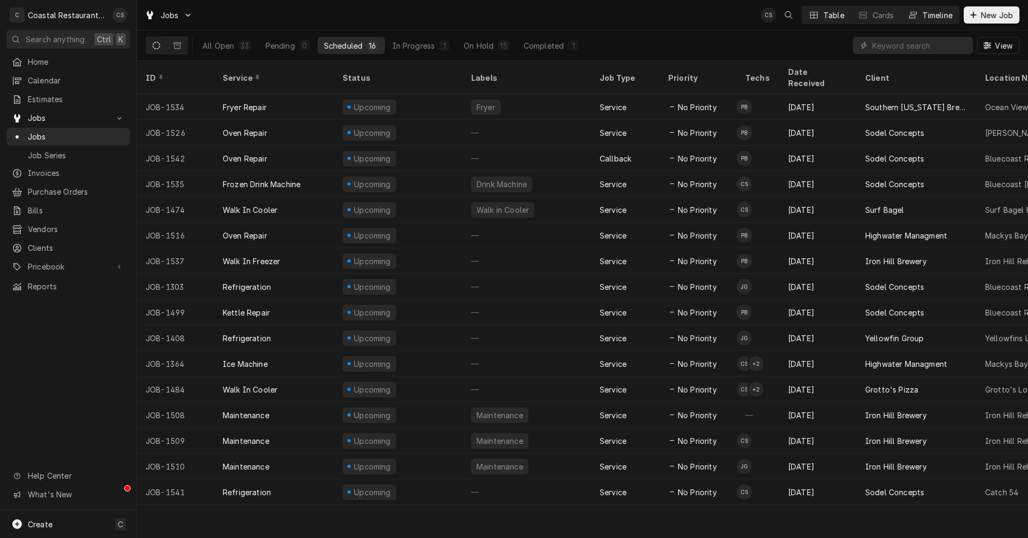
click at [915, 16] on div "Dynamic Content Wrapper" at bounding box center [912, 15] width 11 height 11
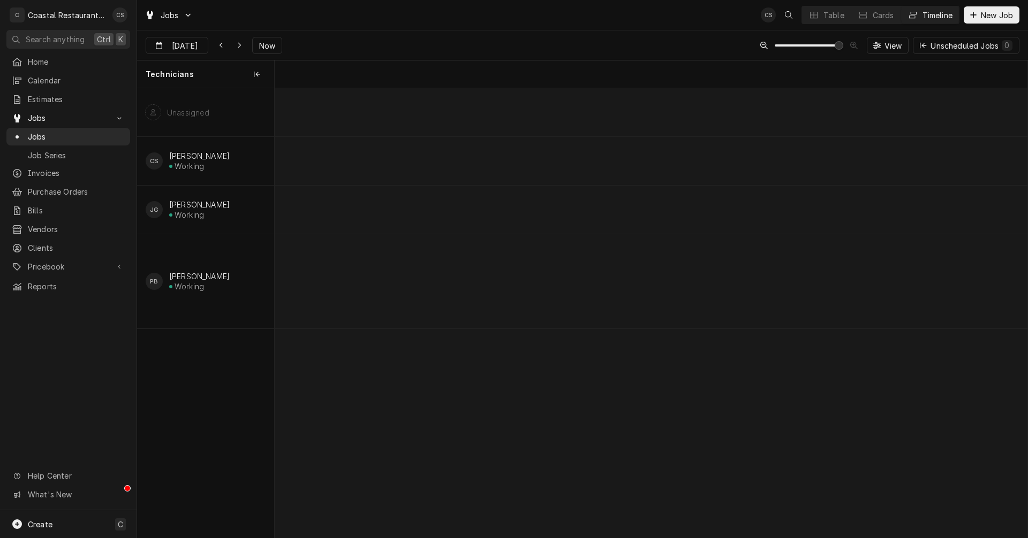
scroll to position [0, 14912]
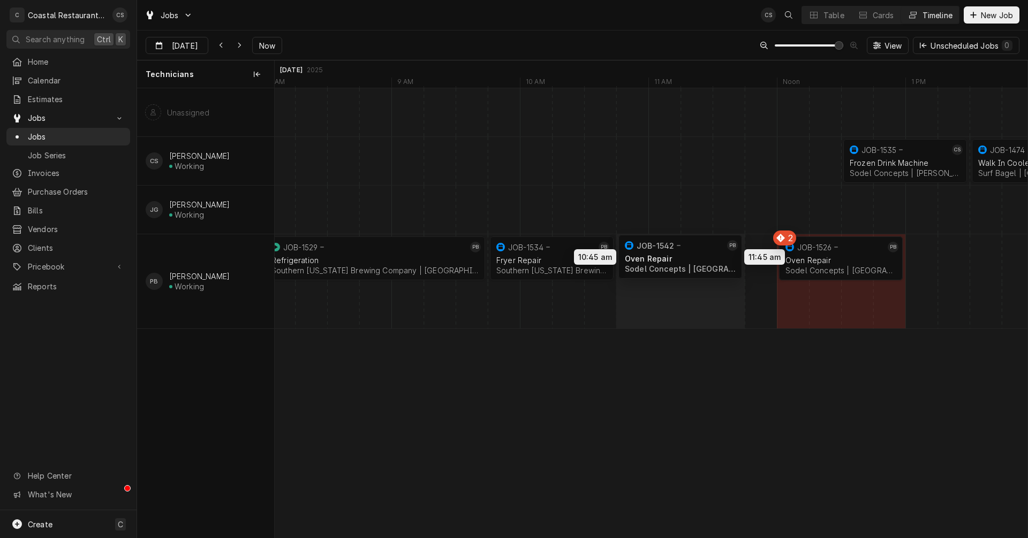
drag, startPoint x: 846, startPoint y: 310, endPoint x: 675, endPoint y: 262, distance: 177.8
click at [675, 262] on div "12:30 PM 1:30 PM JOB-1535 CS Frozen Drink Machine Sodel Concepts | Bethany Beac…" at bounding box center [651, 313] width 753 height 450
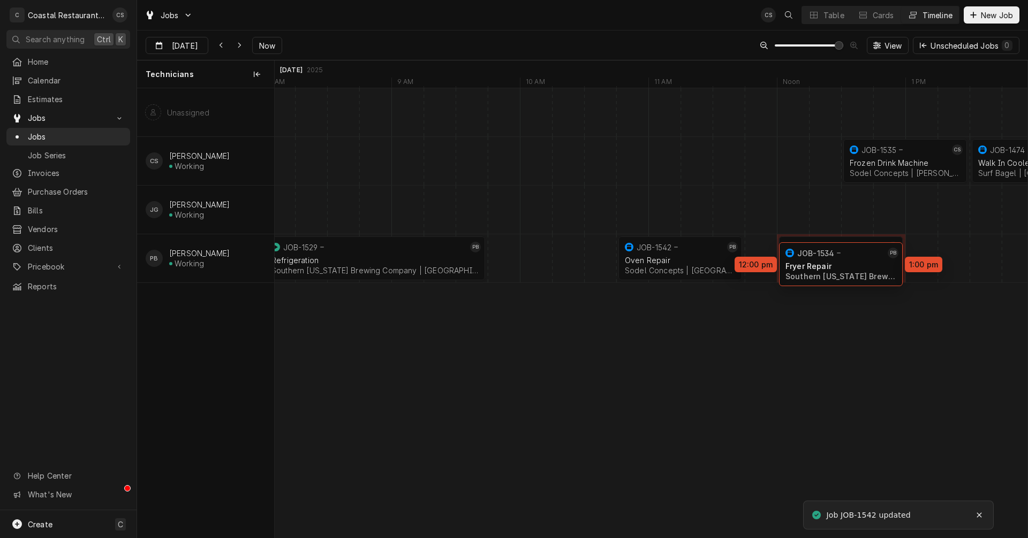
drag, startPoint x: 556, startPoint y: 261, endPoint x: 831, endPoint y: 267, distance: 275.7
click at [831, 267] on div "12:30 PM 1:30 PM JOB-1535 CS Frozen Drink Machine Sodel Concepts | Bethany Beac…" at bounding box center [824, 313] width 30925 height 450
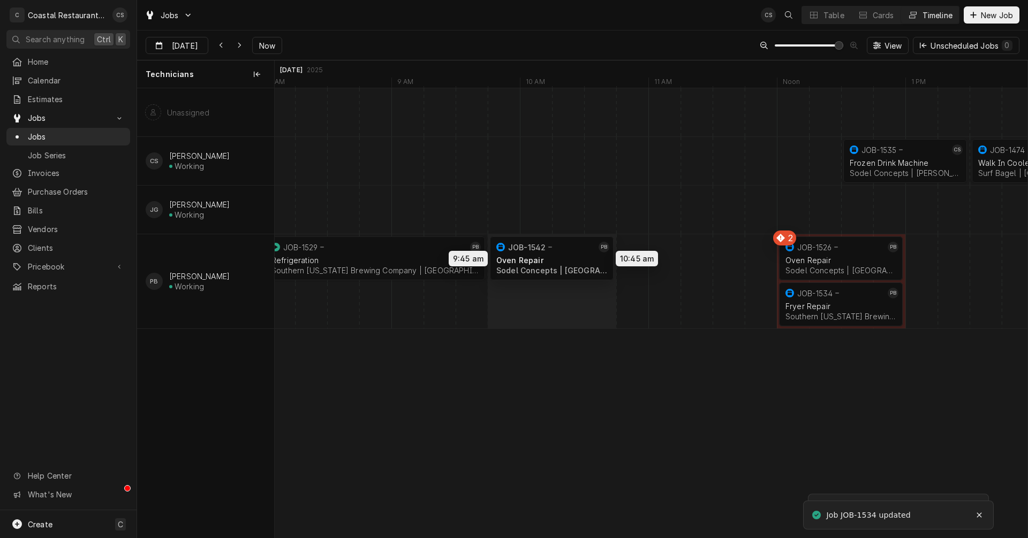
drag, startPoint x: 651, startPoint y: 260, endPoint x: 568, endPoint y: 260, distance: 83.0
click at [568, 260] on div "12:30 PM 1:30 PM JOB-1535 CS Frozen Drink Machine Sodel Concepts | Bethany Beac…" at bounding box center [651, 313] width 753 height 450
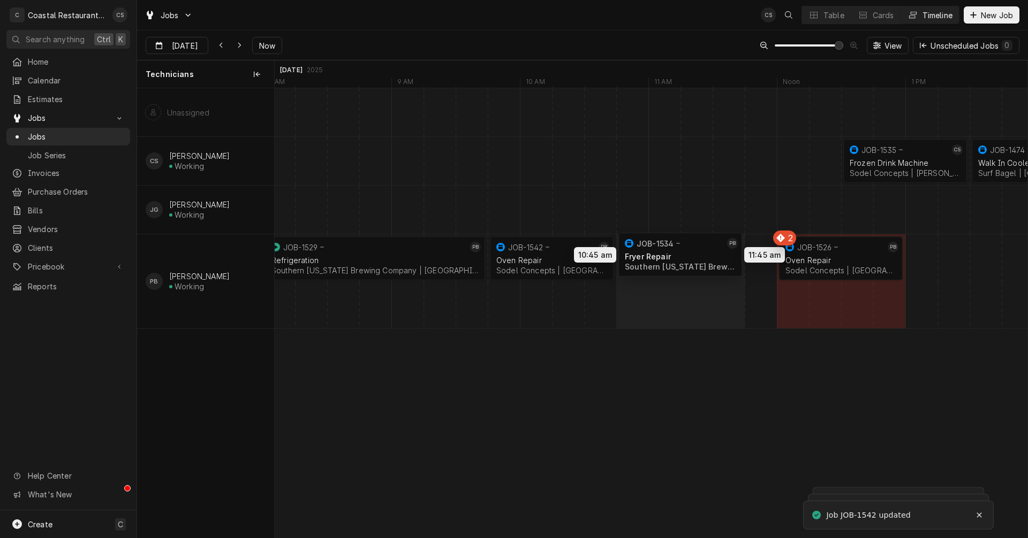
drag, startPoint x: 756, startPoint y: 299, endPoint x: 648, endPoint y: 257, distance: 115.9
click at [648, 257] on div "12:30 PM 1:30 PM JOB-1535 CS Frozen Drink Machine Sodel Concepts | Bethany Beac…" at bounding box center [651, 313] width 753 height 450
